Goal: Information Seeking & Learning: Learn about a topic

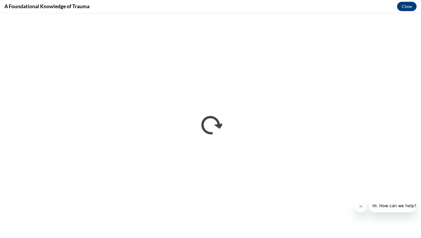
click at [250, 237] on iframe "</div></body> </html>" at bounding box center [210, 125] width 421 height 224
